Goal: Task Accomplishment & Management: Use online tool/utility

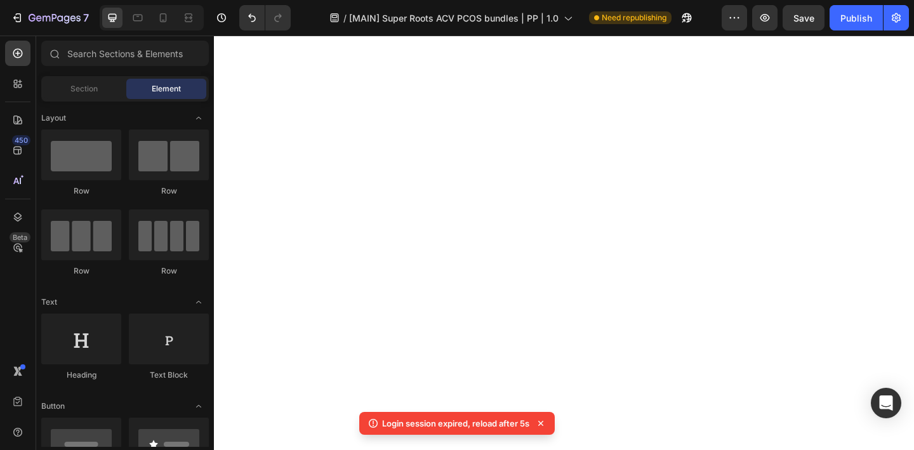
scroll to position [253, 0]
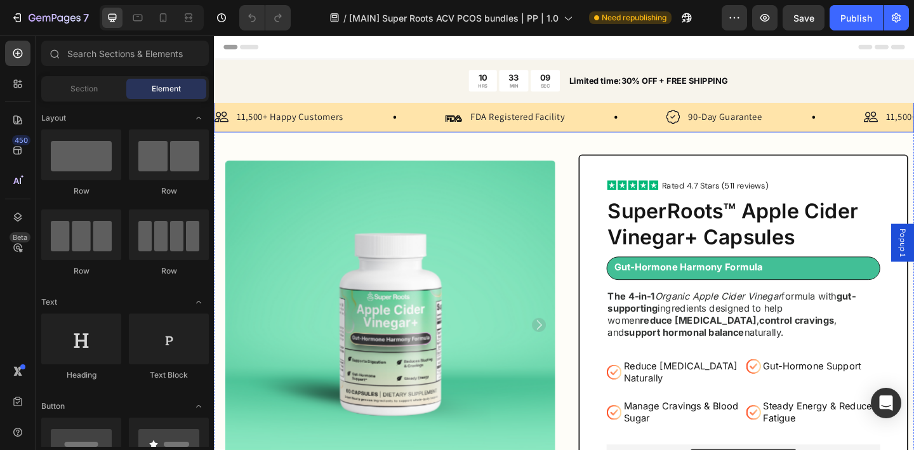
click at [613, 136] on div "Image 11,500+ Happy Customers Text Block Row Image FDA Registered Facility Text…" at bounding box center [595, 124] width 762 height 33
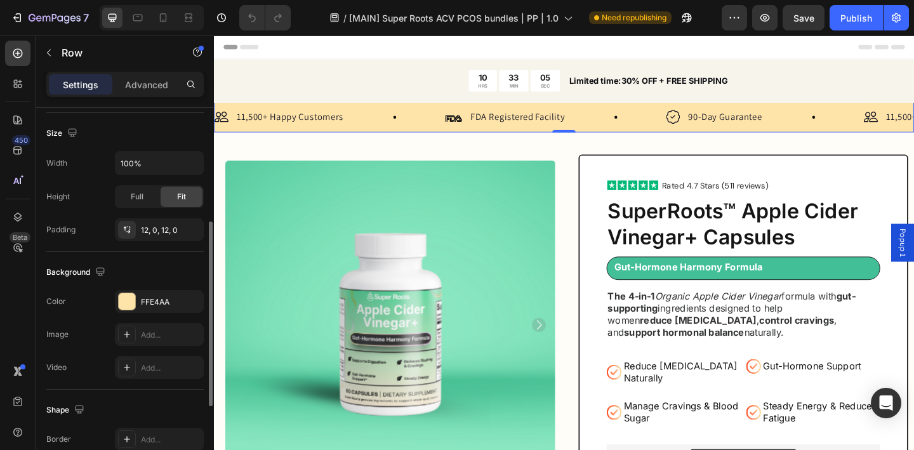
scroll to position [291, 0]
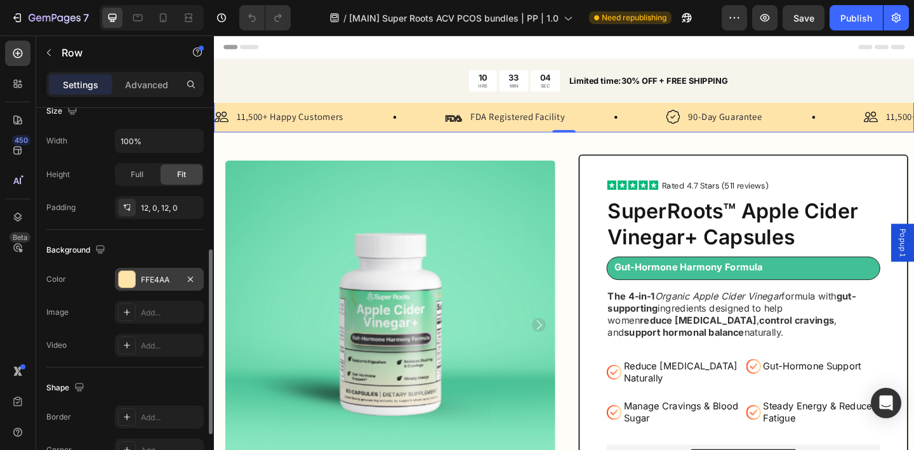
click at [158, 276] on div "FFE4AA" at bounding box center [159, 279] width 37 height 11
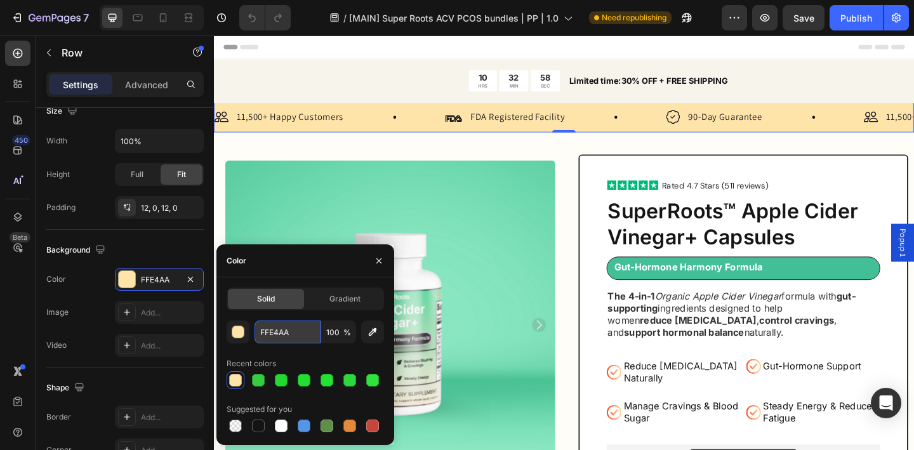
click at [278, 334] on input "FFE4AA" at bounding box center [288, 332] width 66 height 23
click at [380, 260] on icon "button" at bounding box center [379, 261] width 10 height 10
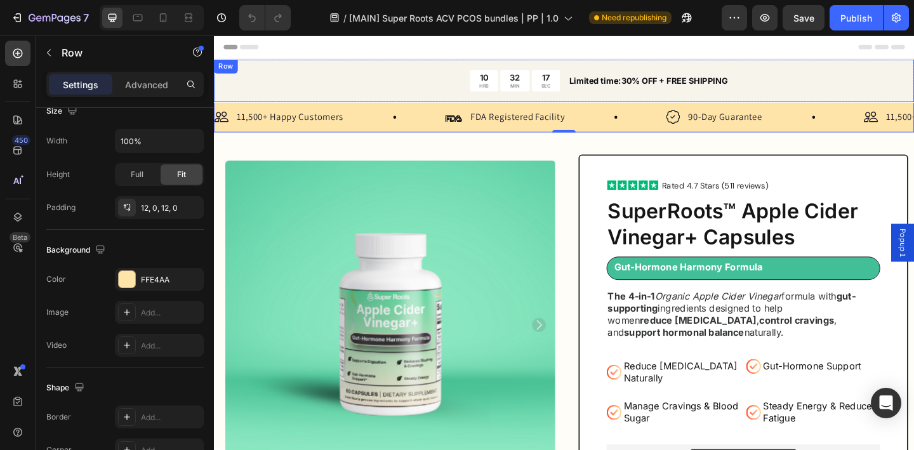
click at [420, 97] on div "10 HRS 32 MIN 17 SEC Countdown Timer Limited time:30% OFF + FREE SHIPPING Text …" at bounding box center [595, 85] width 762 height 46
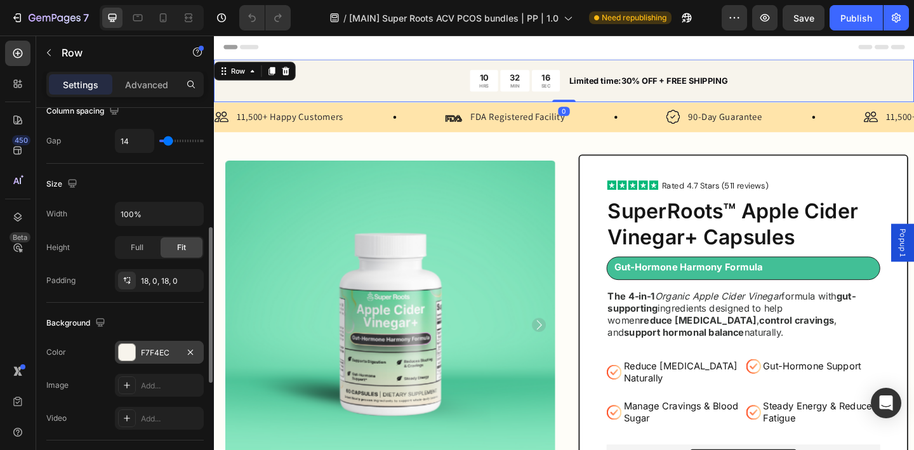
click at [151, 357] on div "F7F4EC" at bounding box center [159, 352] width 37 height 11
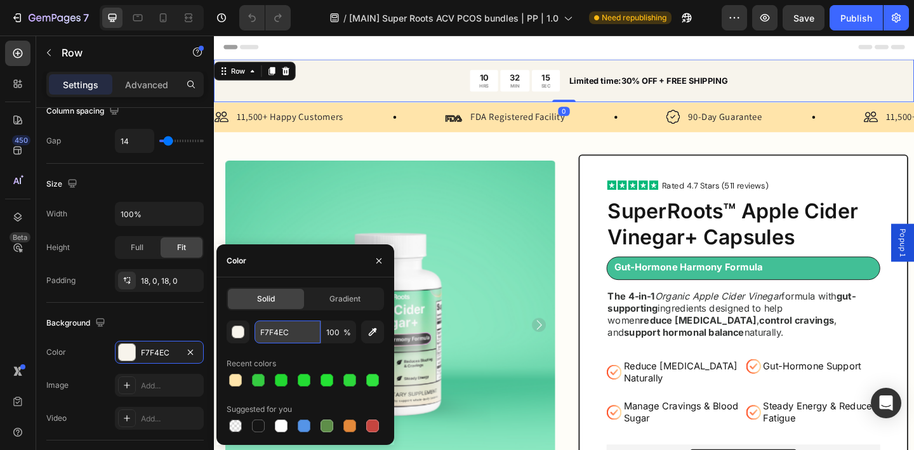
click at [285, 335] on input "F7F4EC" at bounding box center [288, 332] width 66 height 23
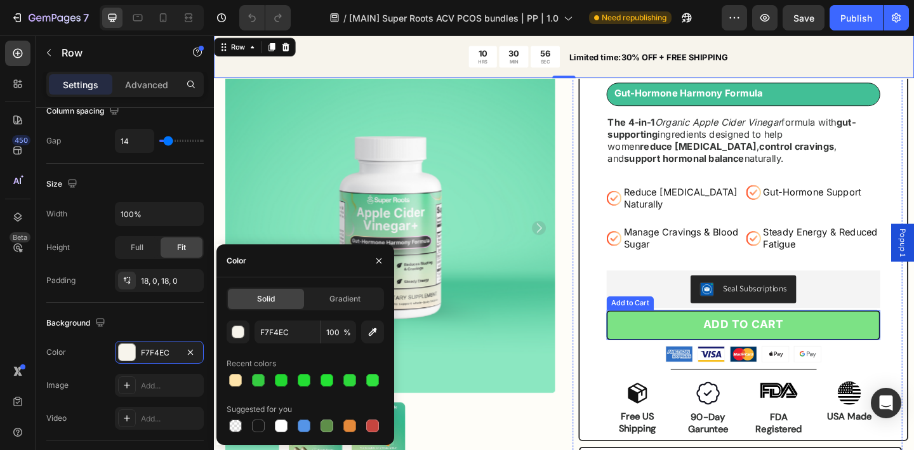
click at [663, 340] on button "ADD TO CART" at bounding box center [790, 351] width 298 height 32
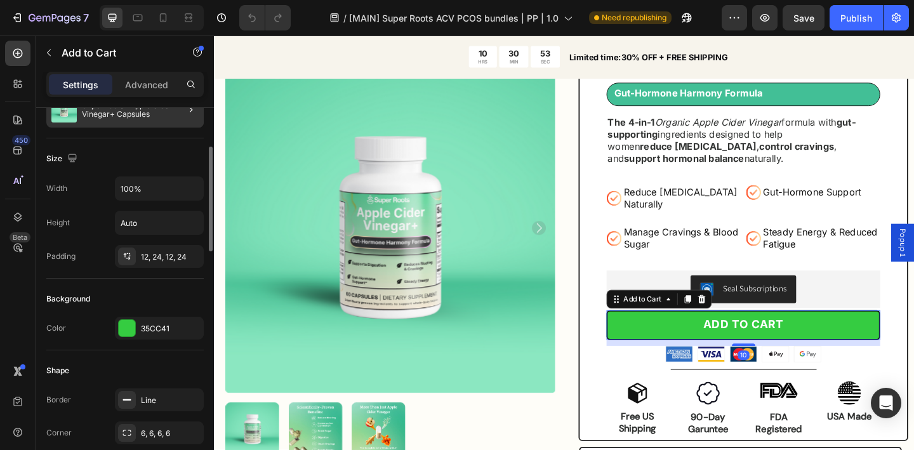
scroll to position [156, 0]
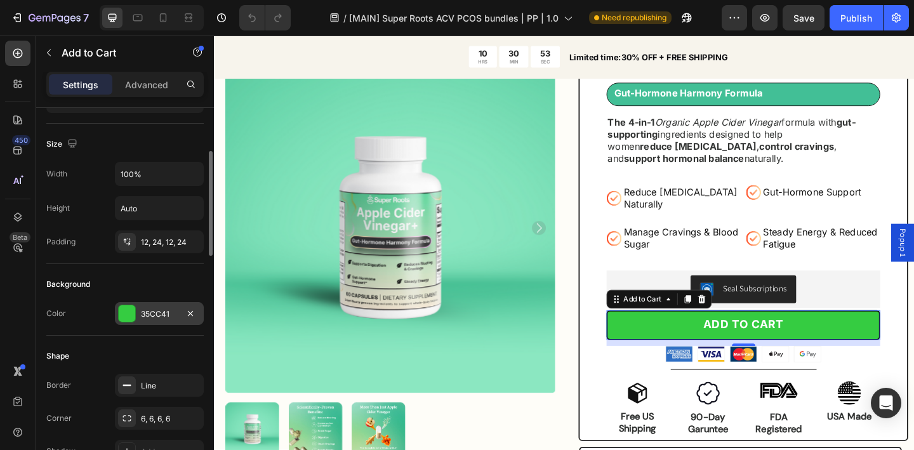
click at [160, 316] on div "35CC41" at bounding box center [159, 314] width 37 height 11
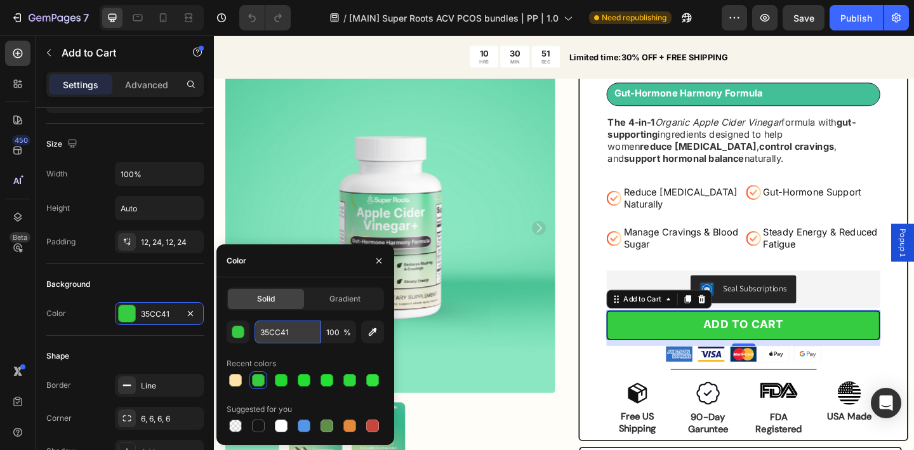
click at [277, 333] on input "35CC41" at bounding box center [288, 332] width 66 height 23
click at [375, 265] on icon "button" at bounding box center [379, 261] width 10 height 10
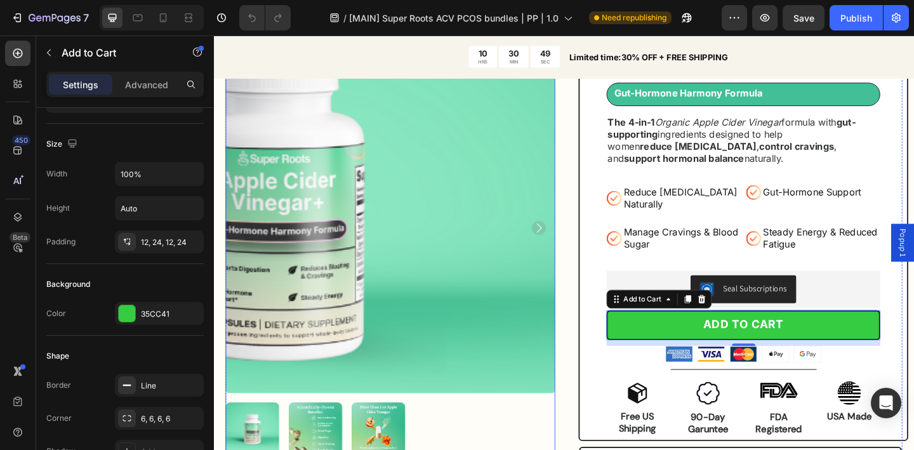
click at [602, 251] on div "Product Images Icon Icon Icon Icon Icon Icon List Rated 4.7 Stars (511 reviews)…" at bounding box center [595, 331] width 736 height 699
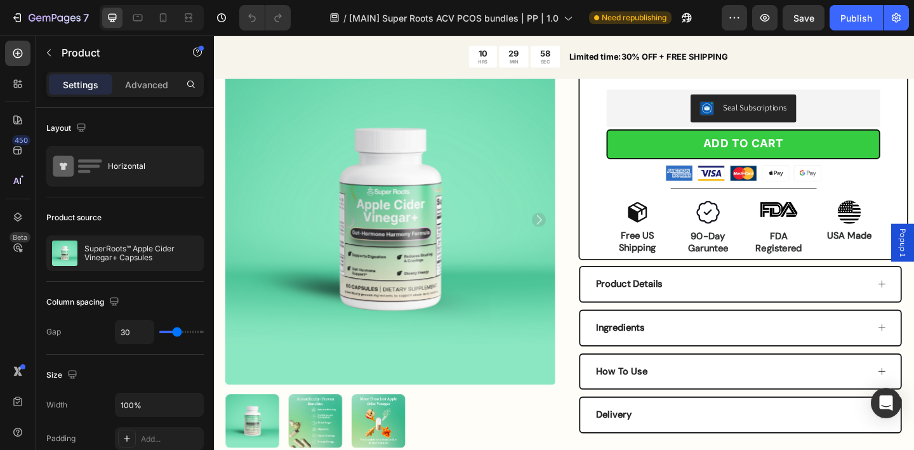
scroll to position [321, 0]
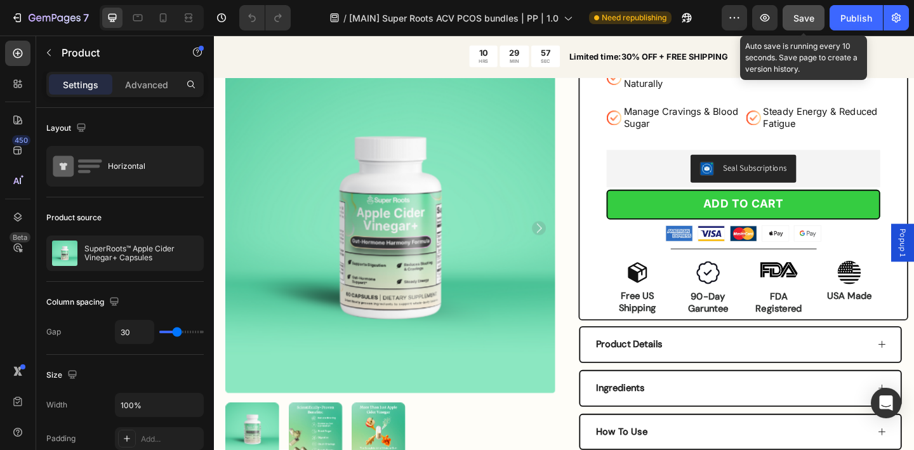
click at [804, 19] on span "Save" at bounding box center [804, 18] width 21 height 11
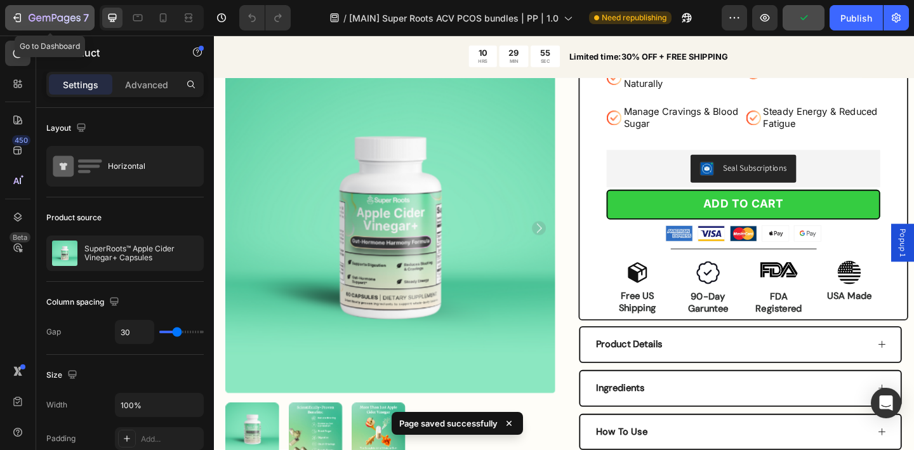
click at [59, 20] on icon "button" at bounding box center [60, 18] width 6 height 6
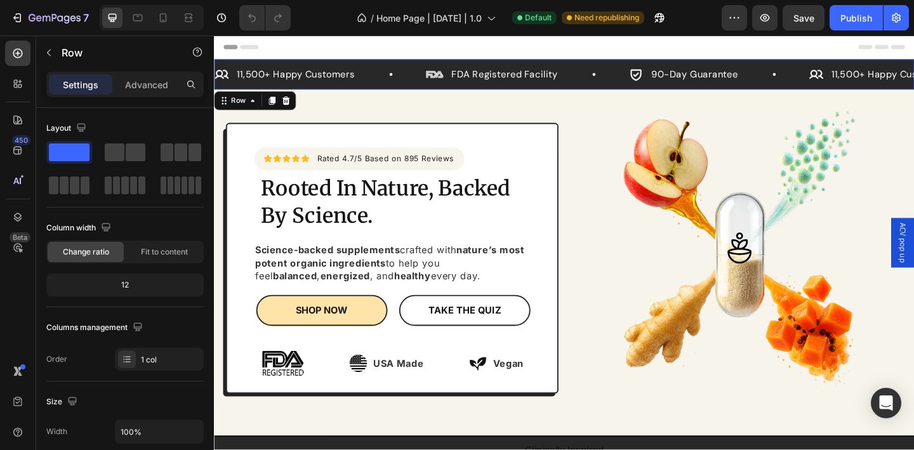
click at [595, 91] on div "Icon 11,500+ Happy Customers Text Block Row Image FDA Registered Facility Text …" at bounding box center [595, 78] width 762 height 33
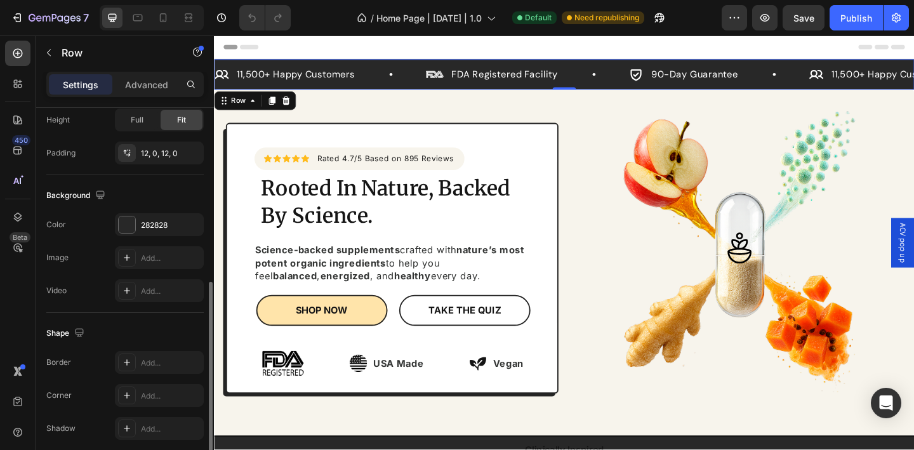
scroll to position [349, 0]
click at [162, 232] on div "282828" at bounding box center [159, 221] width 89 height 23
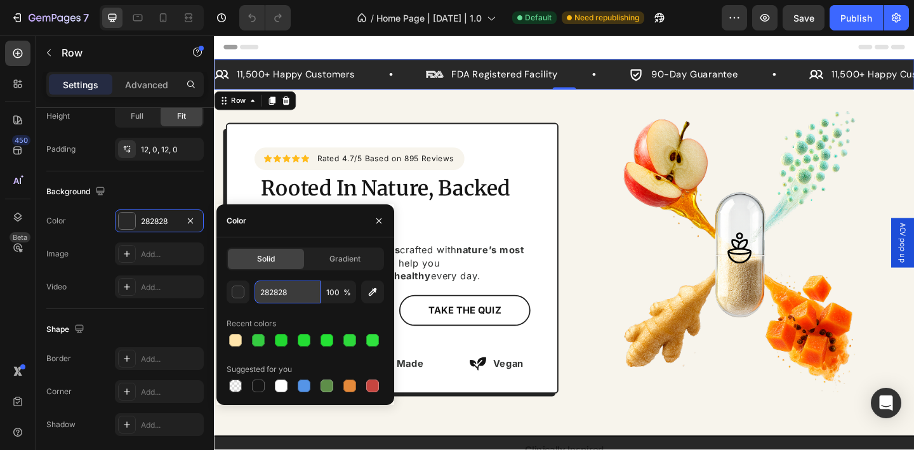
click at [287, 293] on input "282828" at bounding box center [288, 292] width 66 height 23
click at [380, 222] on icon "button" at bounding box center [379, 221] width 10 height 10
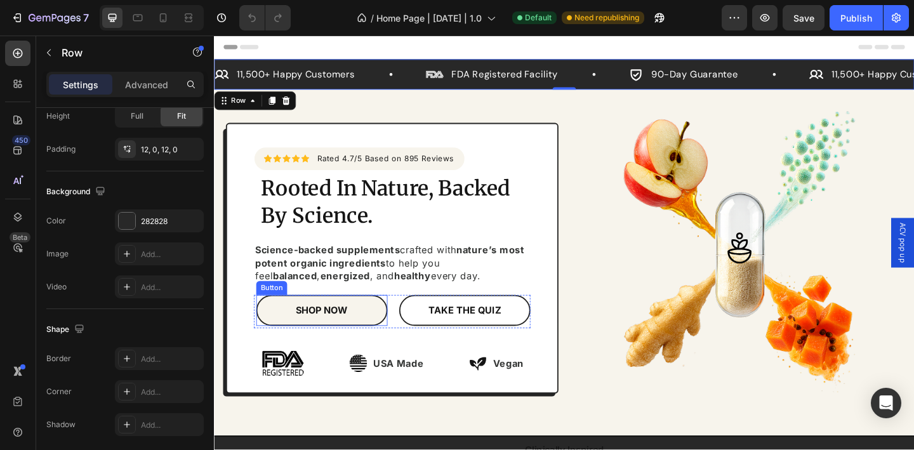
click at [379, 340] on link "SHOP NOW" at bounding box center [331, 335] width 143 height 34
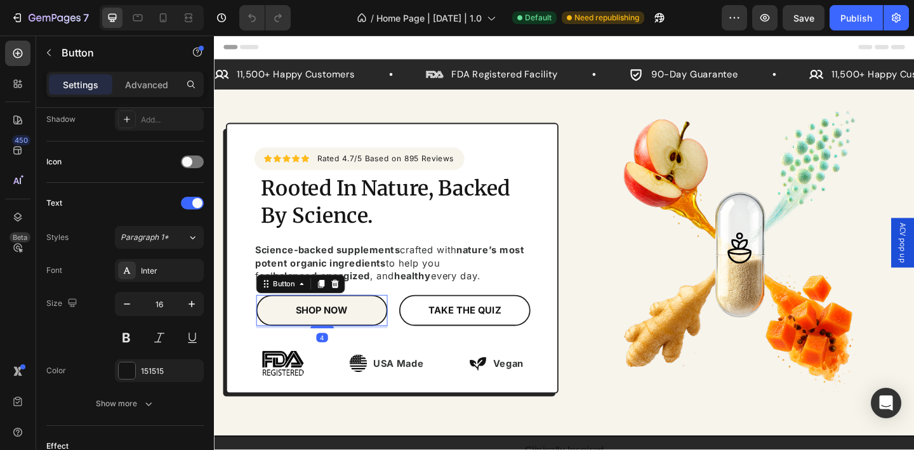
scroll to position [0, 0]
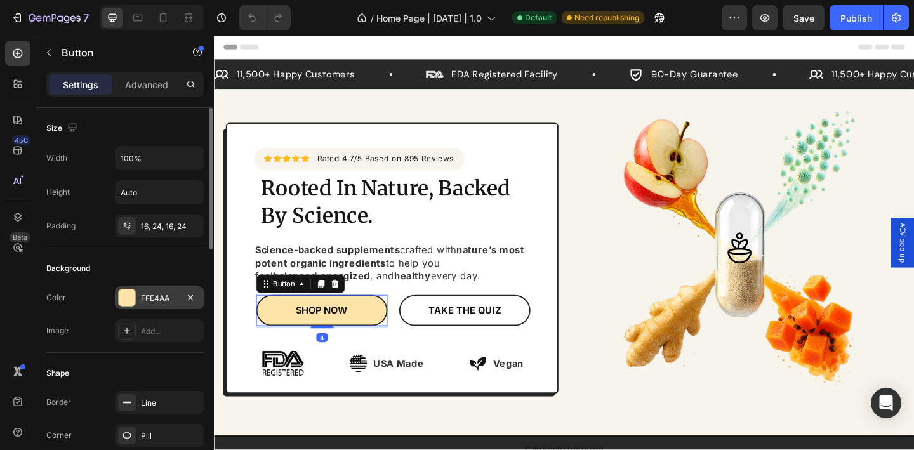
click at [167, 296] on div "FFE4AA" at bounding box center [159, 298] width 37 height 11
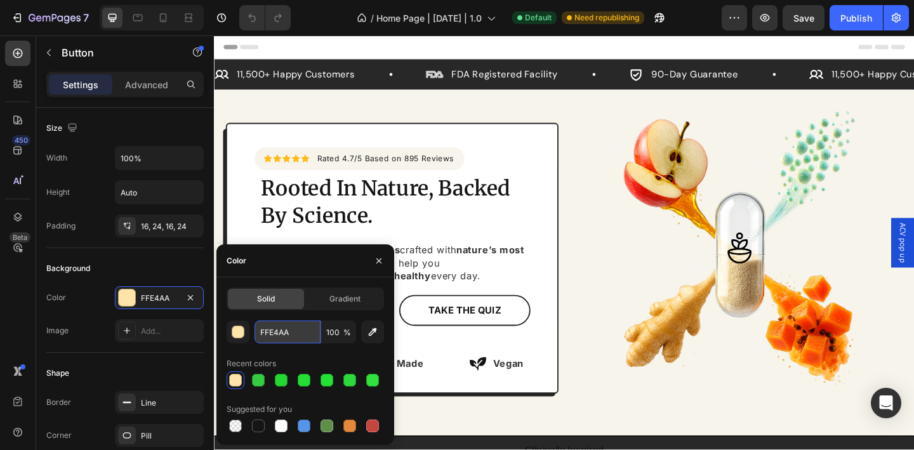
click at [287, 332] on input "FFE4AA" at bounding box center [288, 332] width 66 height 23
